Goal: Task Accomplishment & Management: Complete application form

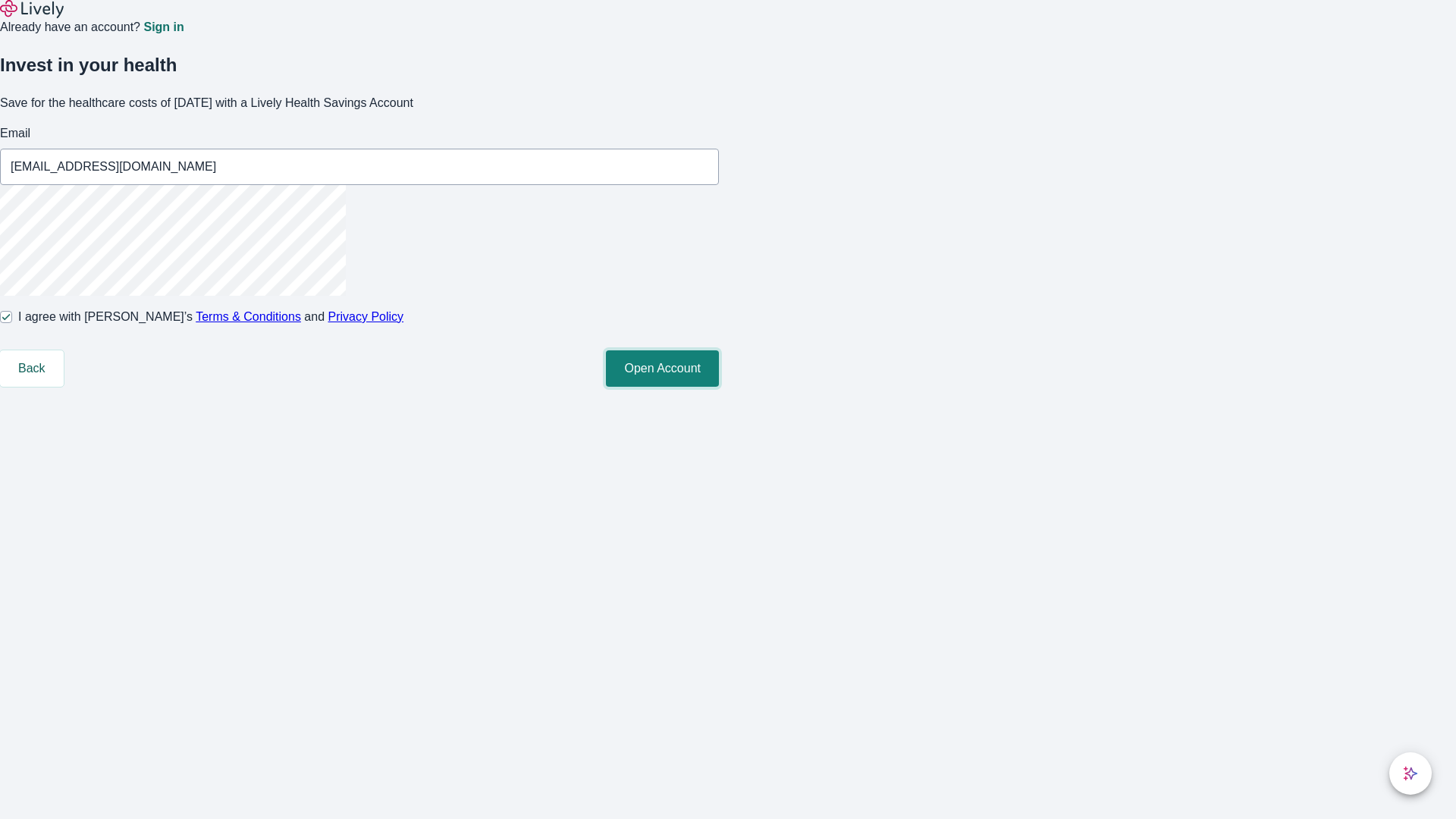
click at [719, 387] on button "Open Account" at bounding box center [663, 368] width 113 height 36
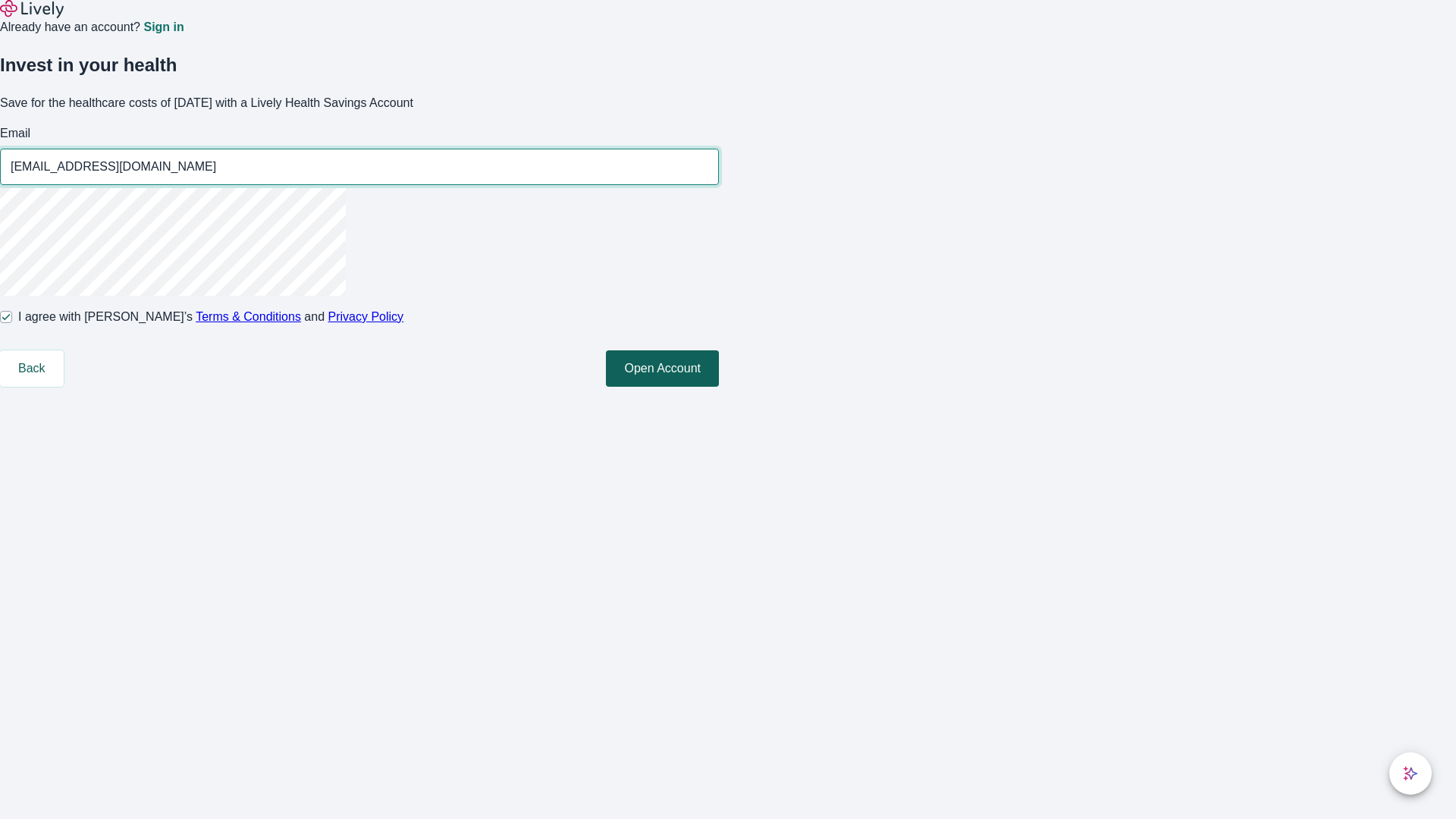
type input "[EMAIL_ADDRESS][DOMAIN_NAME]"
click at [12, 323] on input "I agree with Lively’s Terms & Conditions and Privacy Policy" at bounding box center [6, 317] width 12 height 12
checkbox input "false"
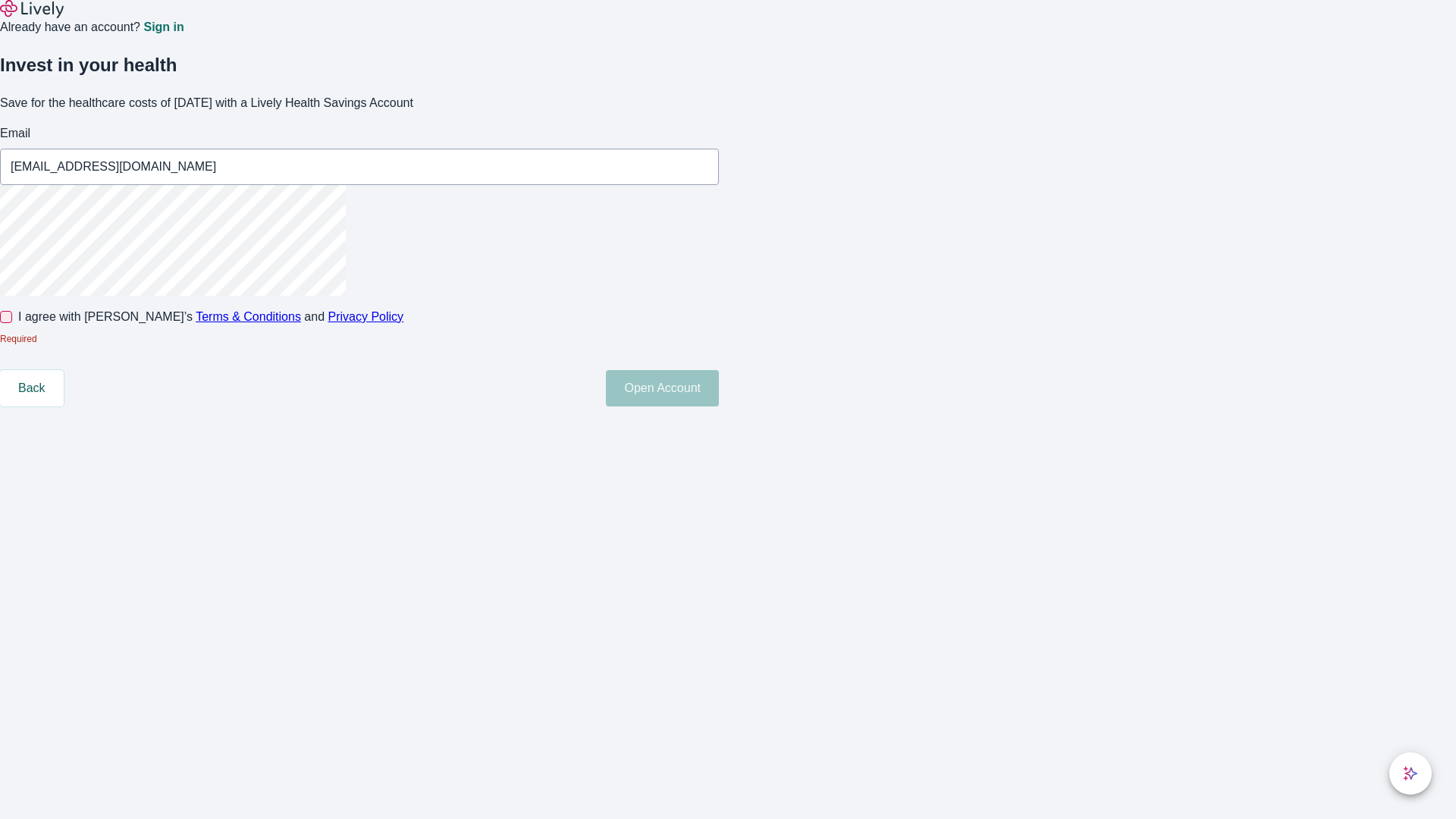
type input "[EMAIL_ADDRESS][DOMAIN_NAME]"
click at [12, 323] on input "I agree with Lively’s Terms & Conditions and Privacy Policy" at bounding box center [6, 317] width 12 height 12
checkbox input "true"
click at [719, 387] on button "Open Account" at bounding box center [663, 368] width 113 height 36
